Goal: Transaction & Acquisition: Purchase product/service

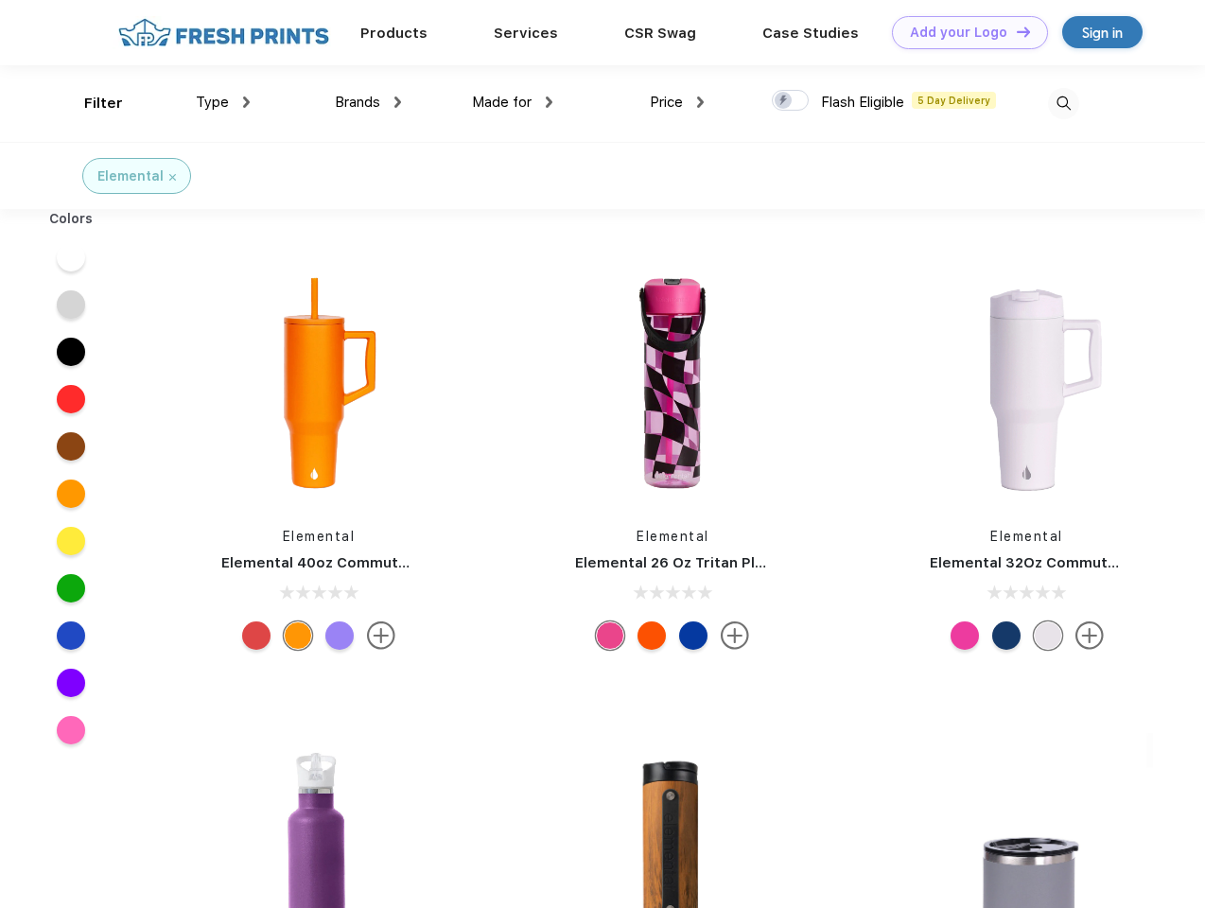
click at [963, 32] on link "Add your Logo Design Tool" at bounding box center [970, 32] width 156 height 33
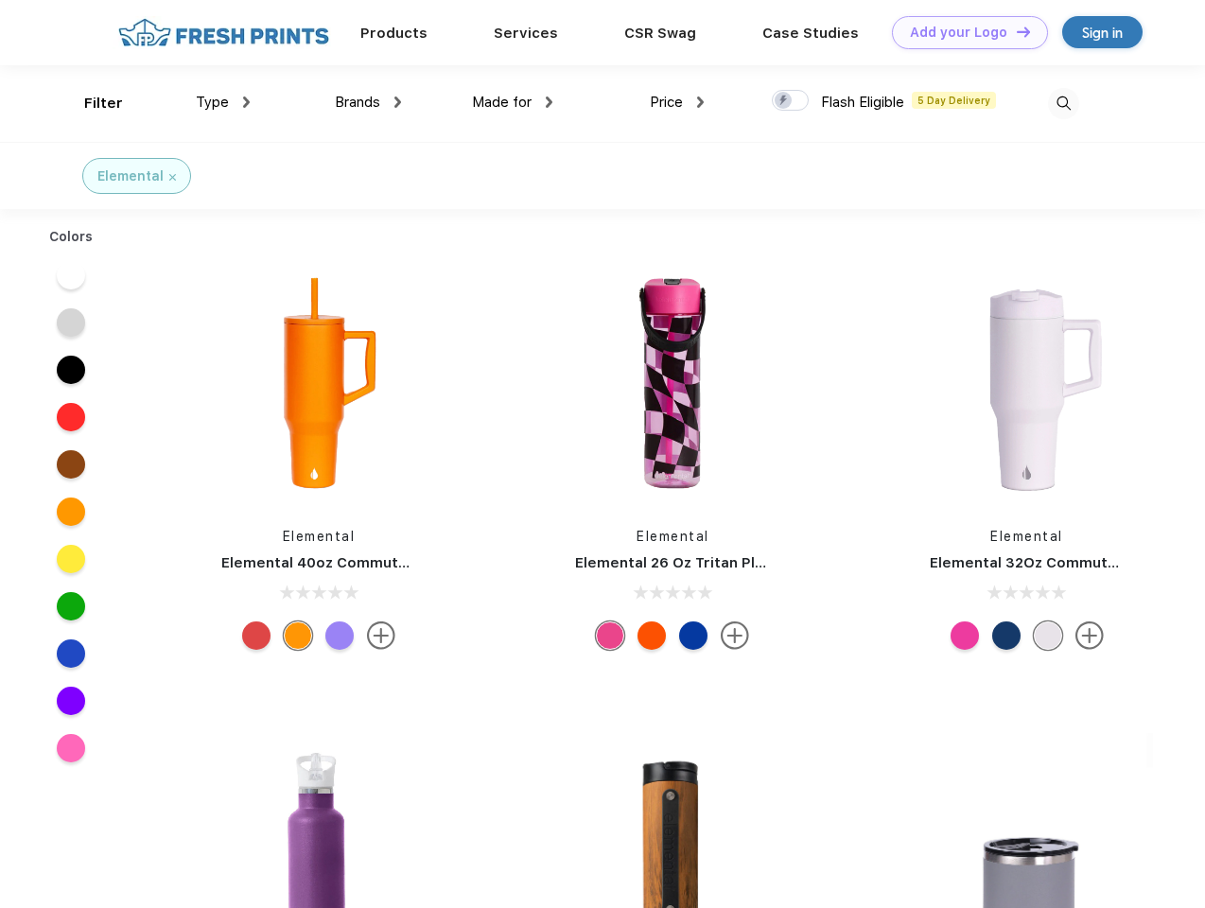
click at [0, 0] on div "Design Tool" at bounding box center [0, 0] width 0 height 0
click at [1015, 31] on link "Add your Logo Design Tool" at bounding box center [970, 32] width 156 height 33
click at [91, 103] on div "Filter" at bounding box center [103, 104] width 39 height 22
click at [223, 102] on span "Type" at bounding box center [212, 102] width 33 height 17
click at [368, 102] on span "Brands" at bounding box center [357, 102] width 45 height 17
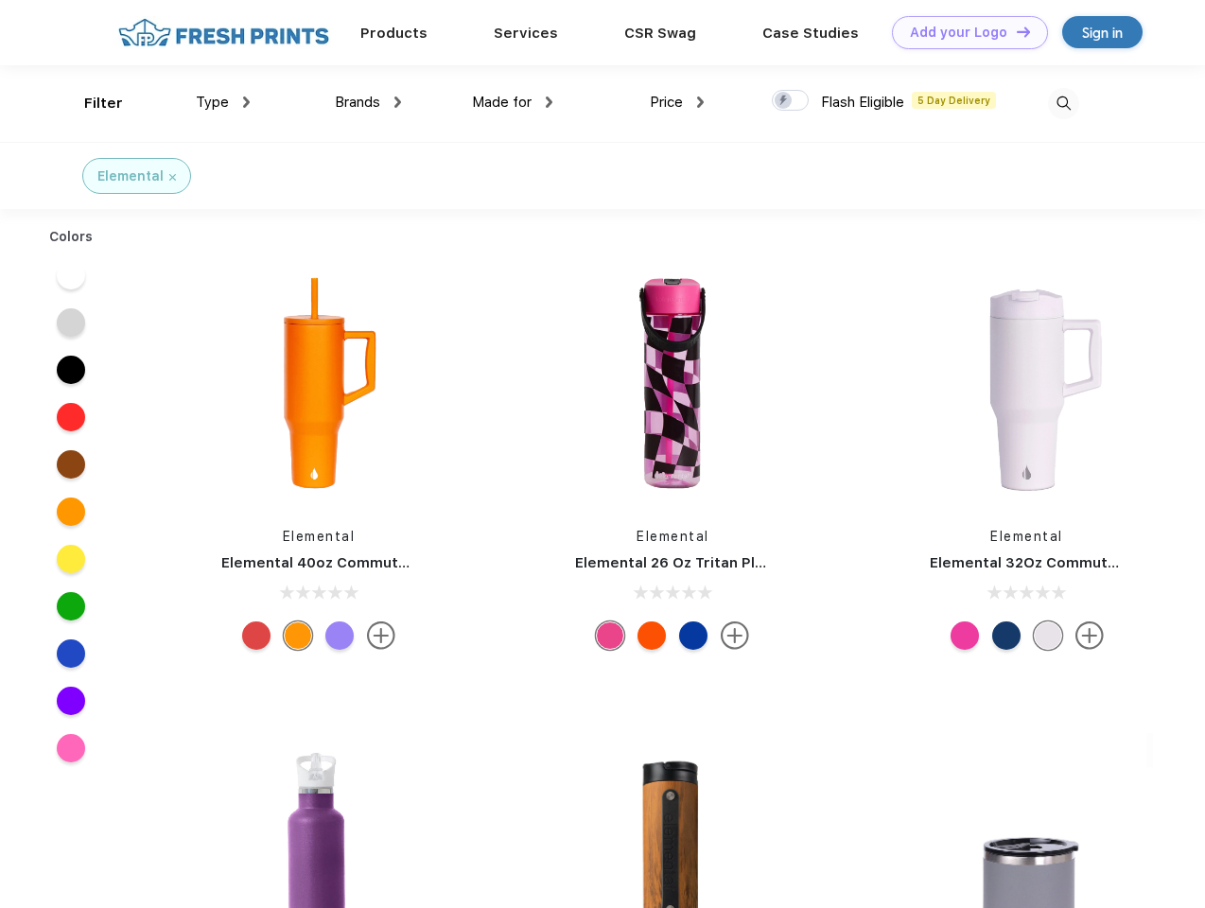
click at [513, 102] on span "Made for" at bounding box center [502, 102] width 60 height 17
click at [677, 102] on span "Price" at bounding box center [666, 102] width 33 height 17
click at [791, 101] on div at bounding box center [790, 100] width 37 height 21
click at [784, 101] on input "checkbox" at bounding box center [778, 95] width 12 height 12
click at [1063, 103] on img at bounding box center [1063, 103] width 31 height 31
